Goal: Navigation & Orientation: Go to known website

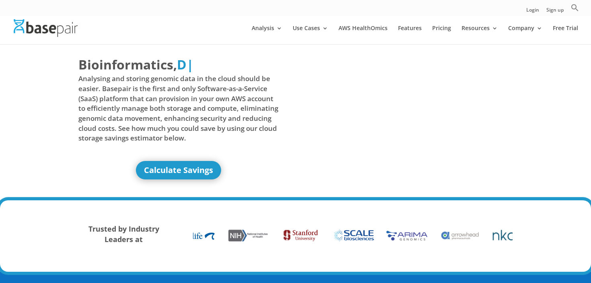
click at [55, 33] on img at bounding box center [46, 27] width 64 height 17
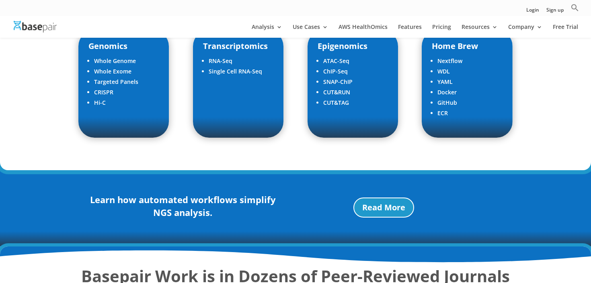
scroll to position [1075, 0]
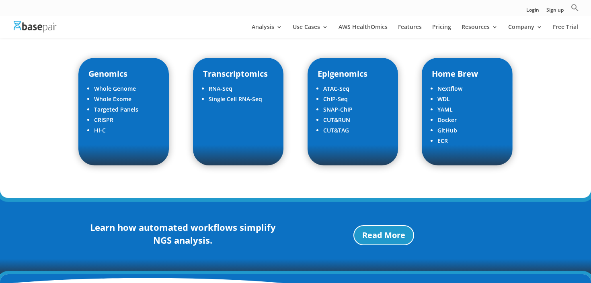
scroll to position [1059, 0]
